Goal: Find specific page/section

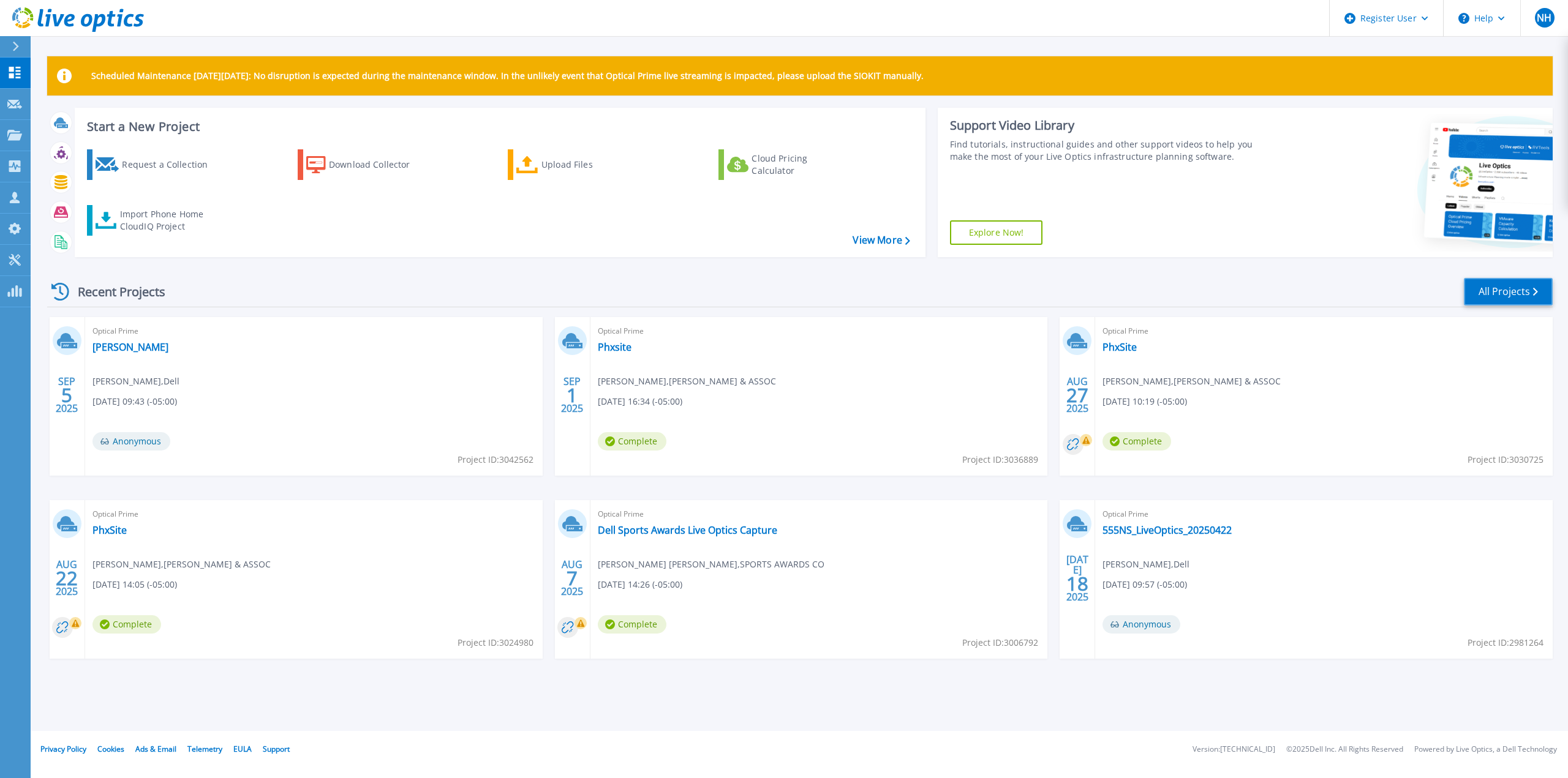
click at [1513, 289] on link "All Projects" at bounding box center [1509, 291] width 89 height 27
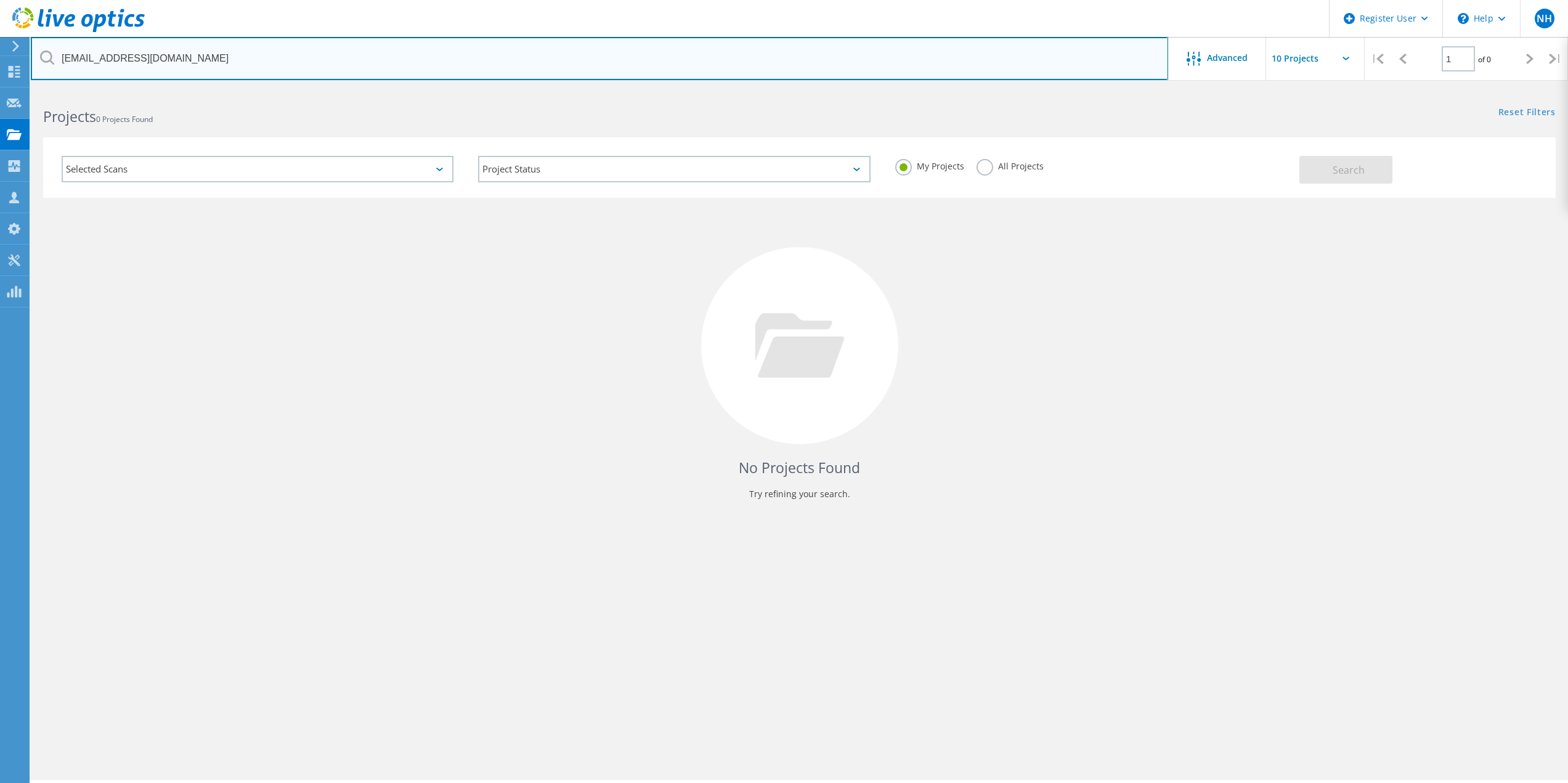
click at [249, 65] on input "[EMAIL_ADDRESS][DOMAIN_NAME]" at bounding box center [599, 58] width 1138 height 43
drag, startPoint x: 248, startPoint y: 62, endPoint x: 0, endPoint y: 47, distance: 248.5
click at [0, 89] on div "Register User \n Help Explore Helpful Articles Contact Support NH Dell User [PE…" at bounding box center [784, 453] width 1568 height 728
type input "a"
paste input "agirovich@studiogang.com"
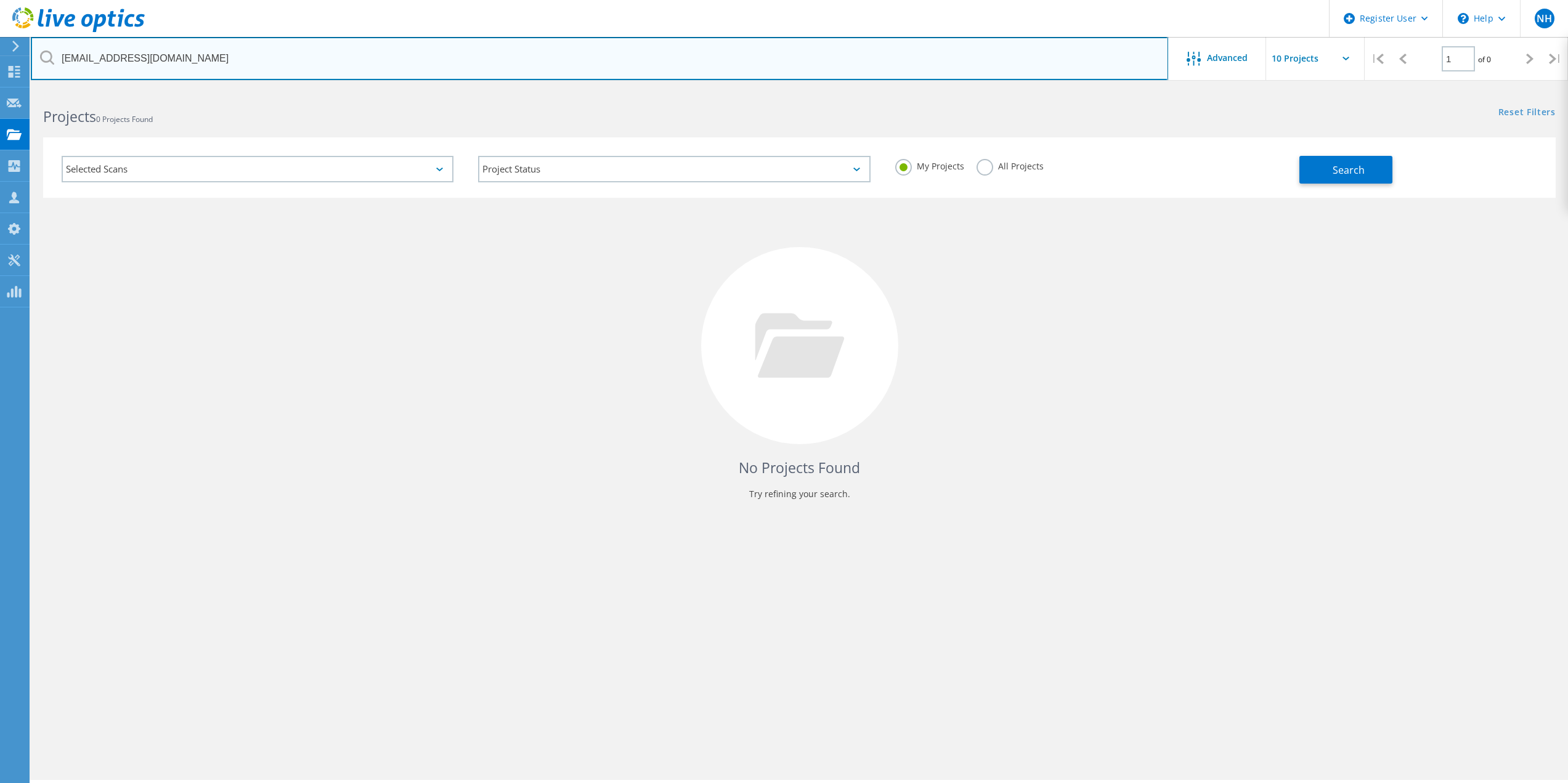
type input "agirovich@studiogang.com"
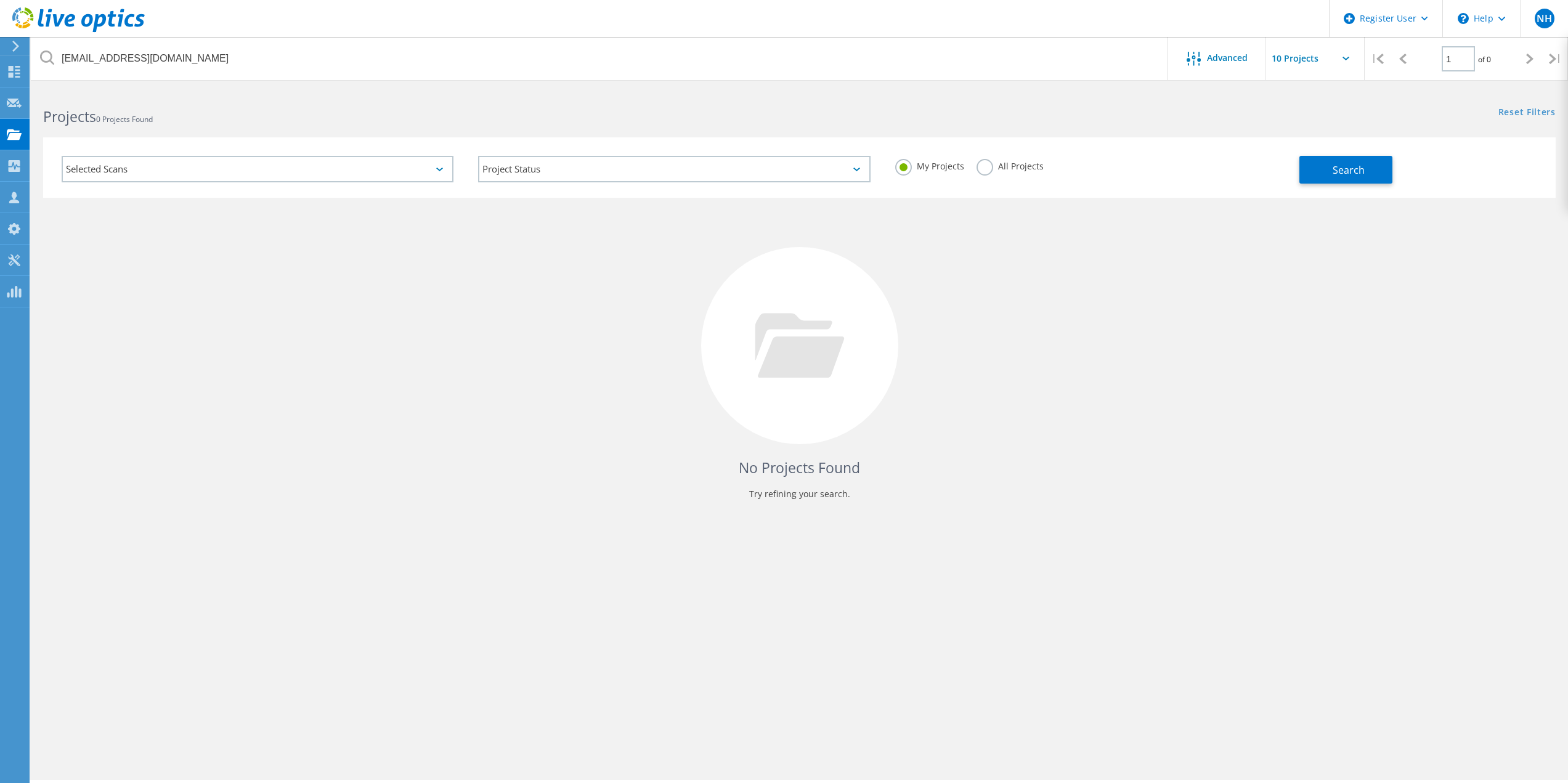
click at [980, 168] on label "All Projects" at bounding box center [1010, 165] width 67 height 11
click at [0, 0] on input "All Projects" at bounding box center [0, 0] width 0 height 0
click at [1331, 172] on button "Search" at bounding box center [1346, 169] width 93 height 28
